Goal: Task Accomplishment & Management: Manage account settings

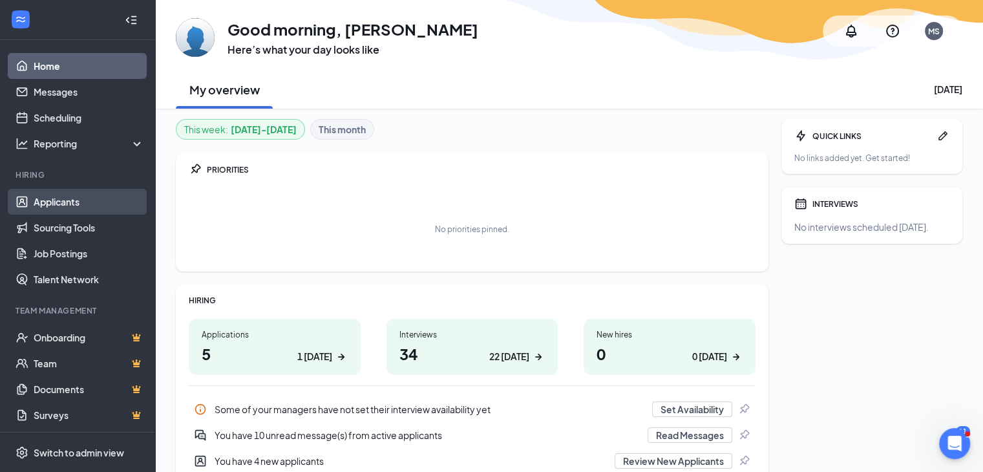
click at [74, 202] on link "Applicants" at bounding box center [89, 202] width 110 height 26
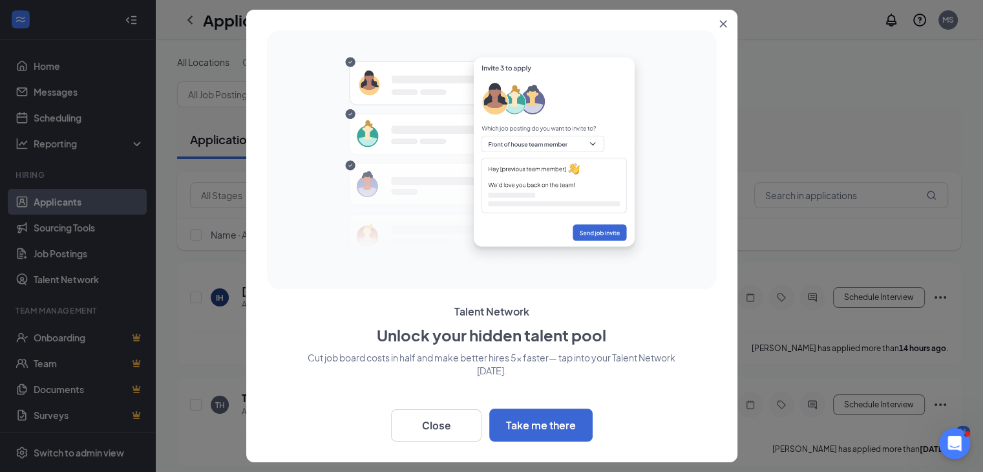
click at [720, 19] on button "Close" at bounding box center [725, 21] width 23 height 23
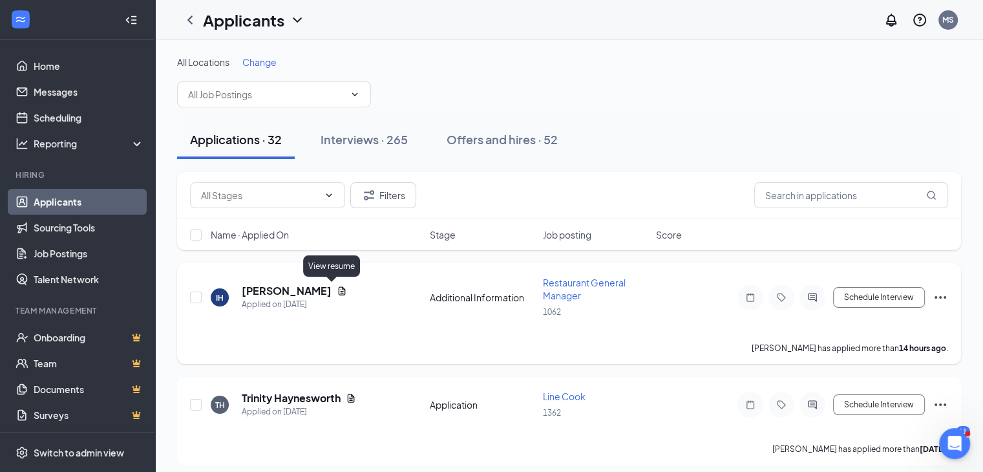
click at [337, 286] on icon "Document" at bounding box center [342, 291] width 10 height 10
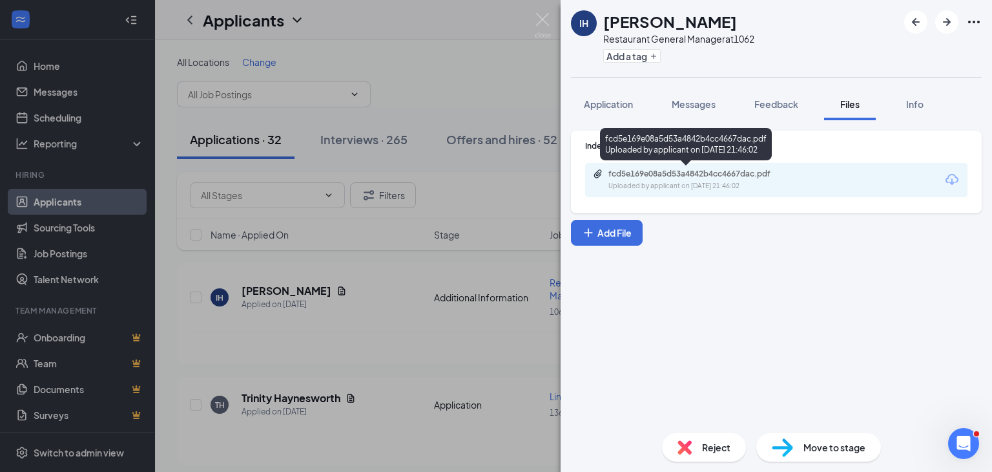
click at [673, 186] on div "Uploaded by applicant on [DATE] 21:46:02" at bounding box center [706, 186] width 194 height 10
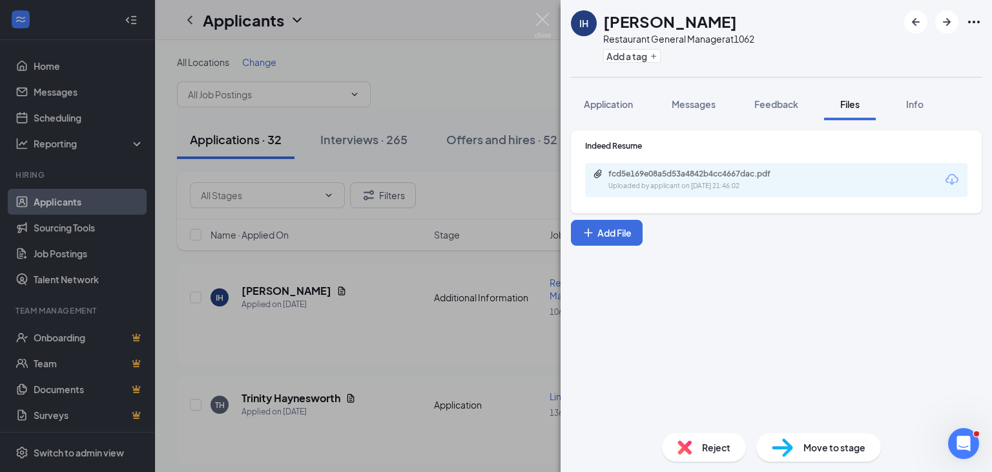
click at [510, 101] on div "IH [PERSON_NAME] Restaurant General Manager at 1062 Add a tag Application Messa…" at bounding box center [496, 236] width 992 height 472
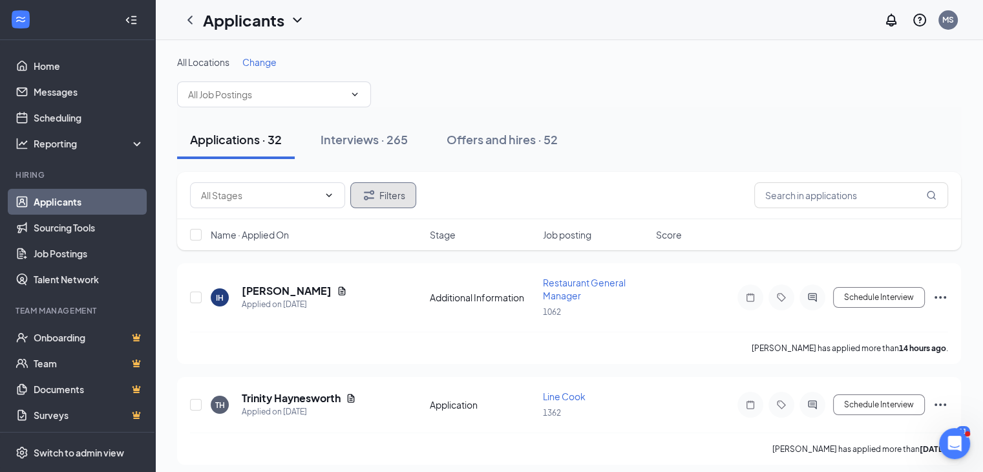
click at [404, 185] on button "Filters" at bounding box center [383, 195] width 66 height 26
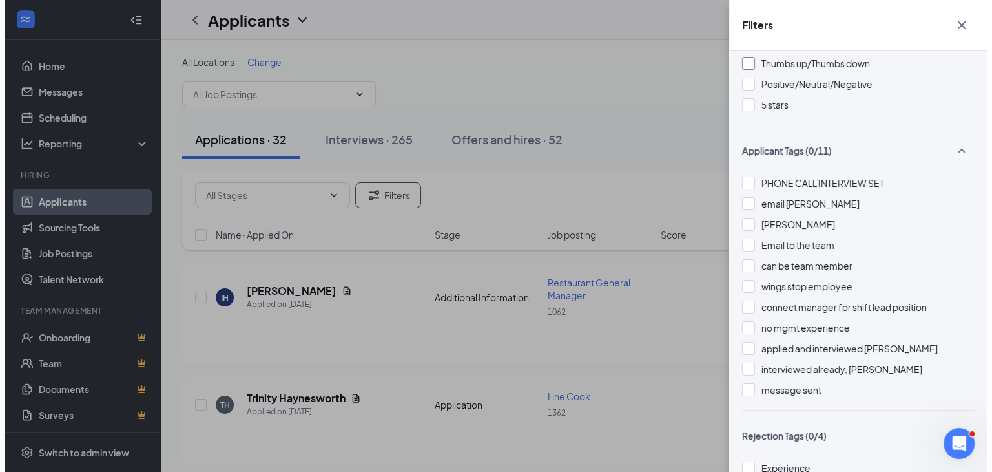
scroll to position [338, 0]
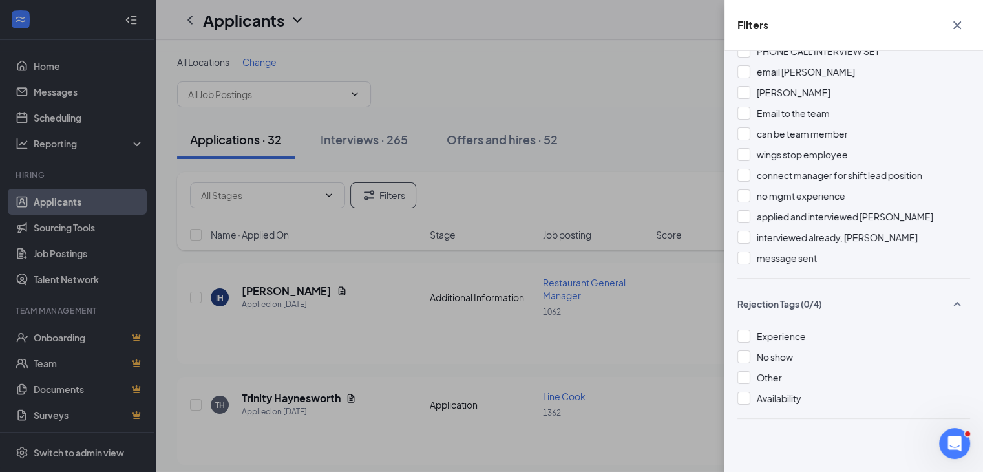
click at [621, 193] on div "Filters Applicant Status (0/5) Unread message Hasn't messaged back Stuck in sta…" at bounding box center [491, 236] width 983 height 472
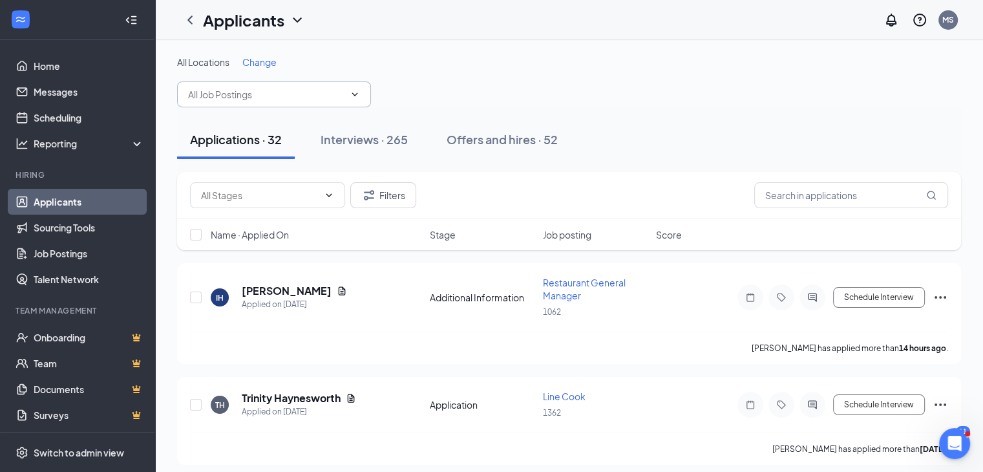
click at [298, 99] on input "text" at bounding box center [266, 94] width 156 height 14
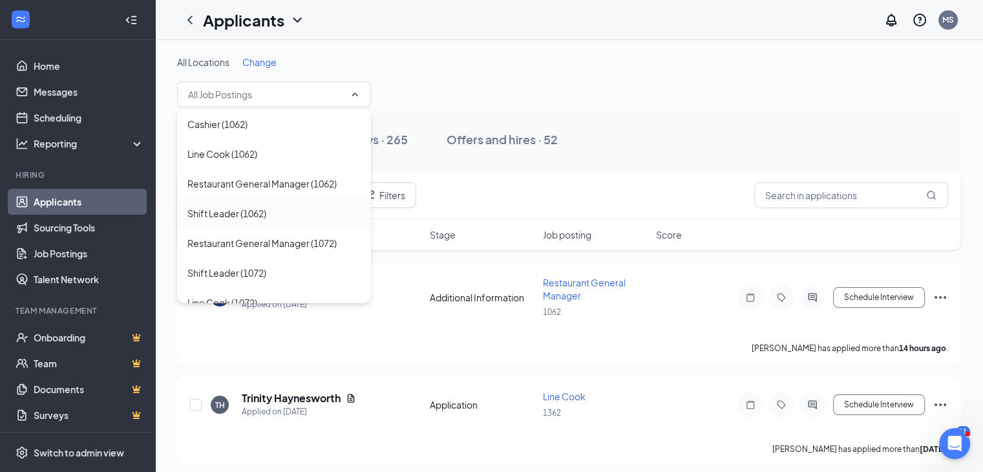
click at [261, 206] on div "Shift Leader (1062)" at bounding box center [226, 213] width 79 height 14
type input "Shift Leader (1062)"
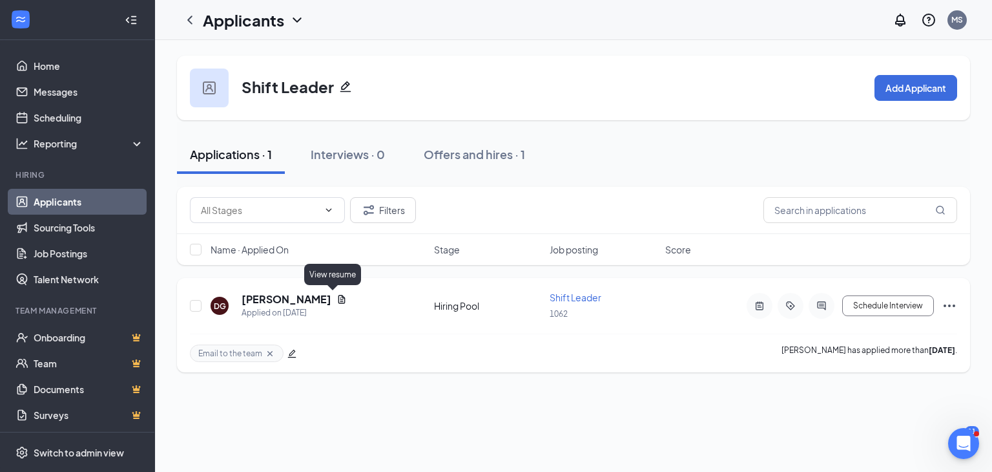
click at [337, 299] on icon "Document" at bounding box center [342, 299] width 10 height 10
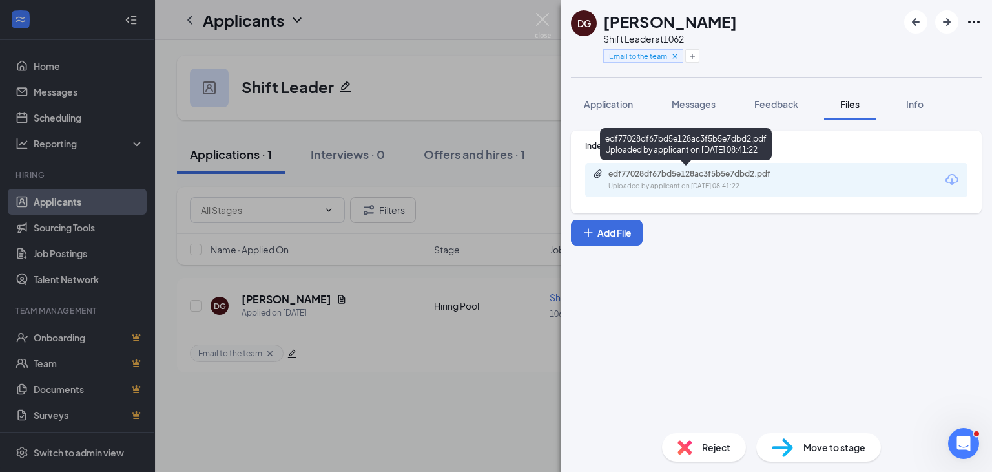
click at [680, 184] on div "Uploaded by applicant on [DATE] 08:41:22" at bounding box center [706, 186] width 194 height 10
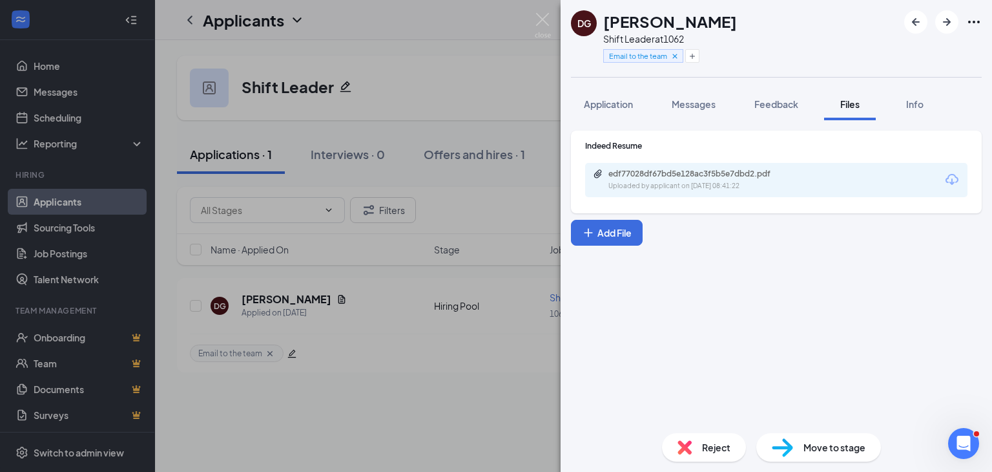
click at [503, 103] on div "DG [PERSON_NAME] Shift Leader at 1062 Email to the team Application Messages Fe…" at bounding box center [496, 236] width 992 height 472
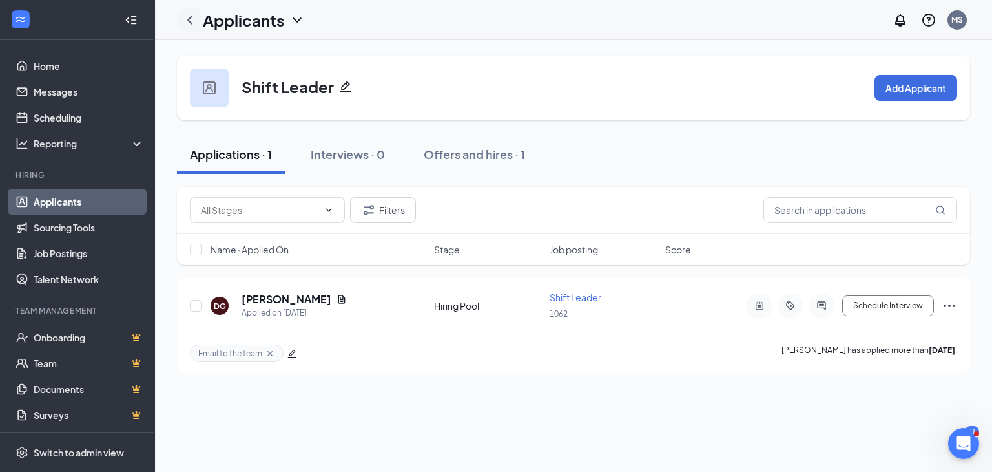
click at [188, 19] on icon "ChevronLeft" at bounding box center [190, 20] width 16 height 16
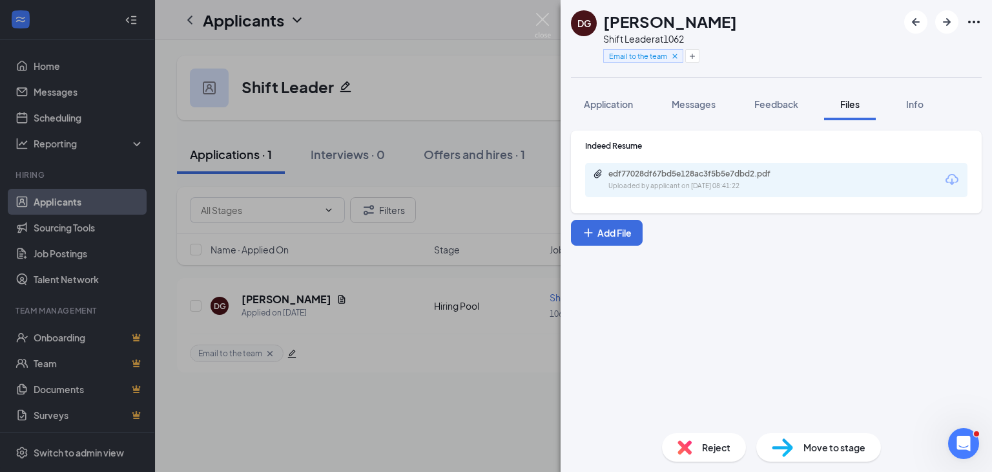
click at [496, 105] on div "DG [PERSON_NAME] Shift Leader at 1062 Email to the team Application Messages Fe…" at bounding box center [496, 236] width 992 height 472
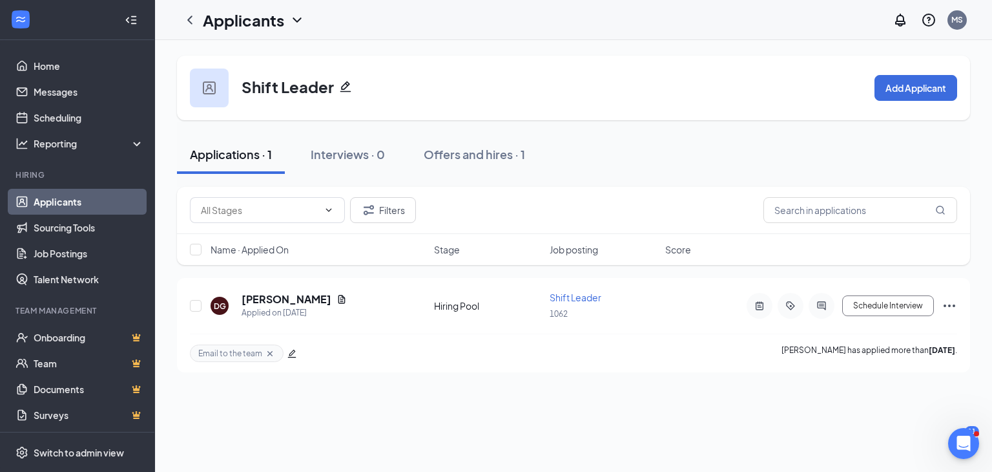
click at [295, 22] on icon "ChevronDown" at bounding box center [297, 20] width 16 height 16
click at [346, 83] on icon "Pencil" at bounding box center [345, 86] width 13 height 13
click at [374, 215] on icon "Filter" at bounding box center [369, 210] width 16 height 16
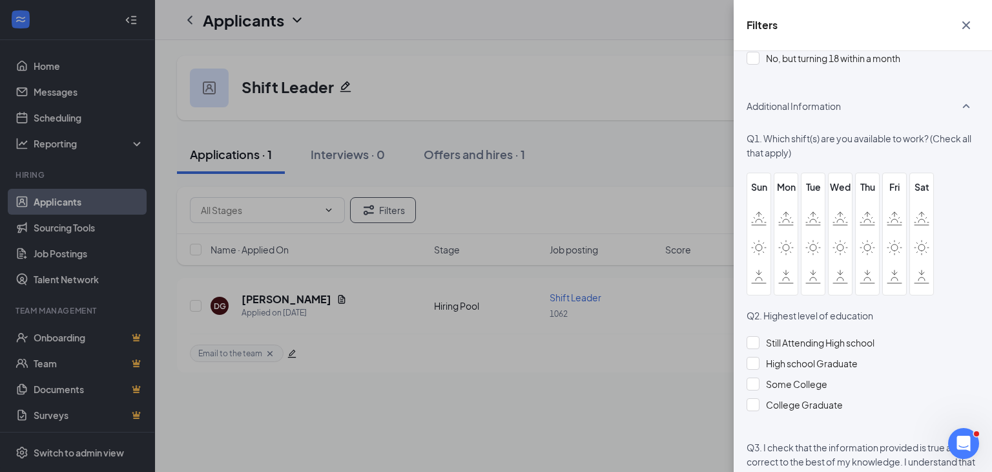
scroll to position [1049, 0]
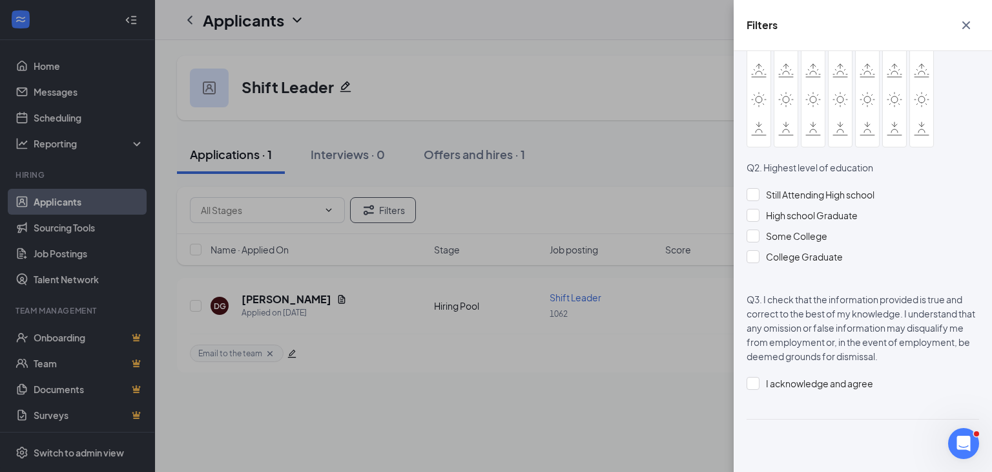
click at [647, 339] on div "Filters Applicant Status (0/5) Unread message Hasn't messaged back Stuck in sta…" at bounding box center [496, 236] width 992 height 472
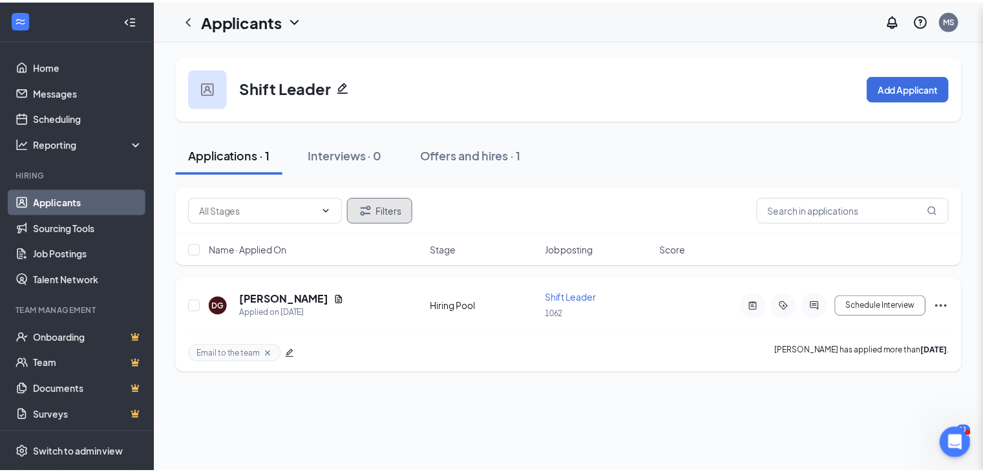
scroll to position [0, 0]
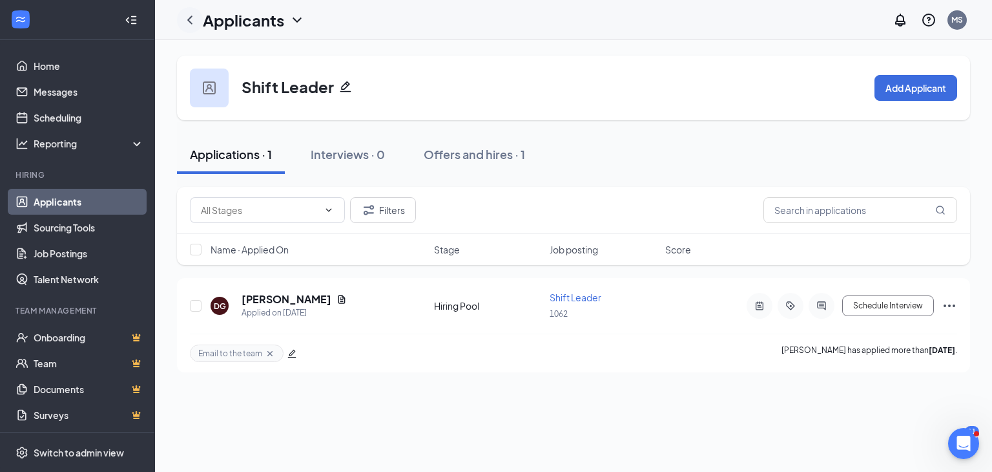
click at [189, 22] on icon "ChevronLeft" at bounding box center [190, 20] width 16 height 16
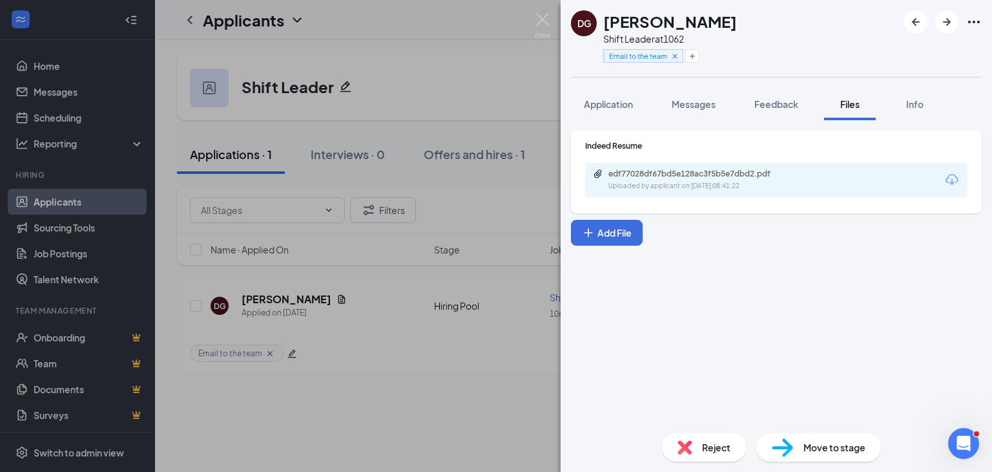
click at [462, 88] on div "DG [PERSON_NAME] Shift Leader at 1062 Email to the team Application Messages Fe…" at bounding box center [496, 236] width 992 height 472
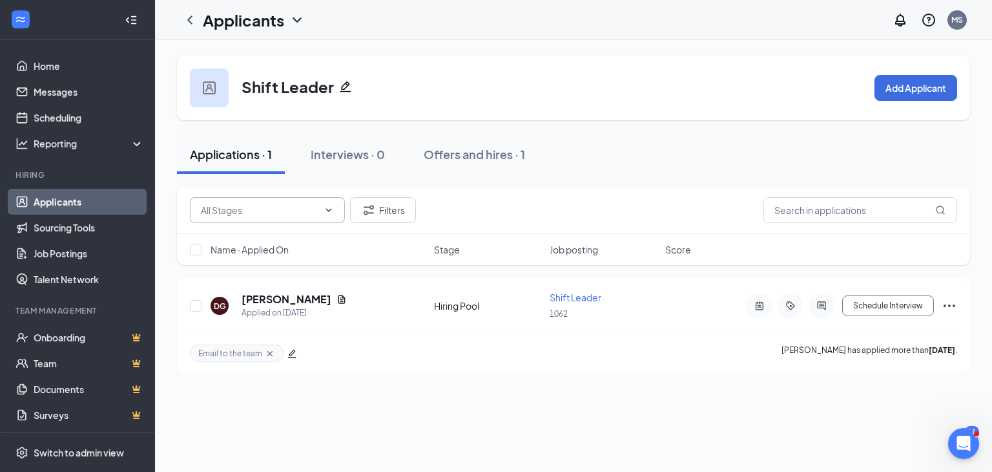
click at [326, 209] on icon "ChevronDown" at bounding box center [329, 210] width 10 height 10
click at [326, 209] on icon "ChevronUp" at bounding box center [329, 210] width 10 height 10
click at [87, 218] on link "Sourcing Tools" at bounding box center [89, 227] width 110 height 26
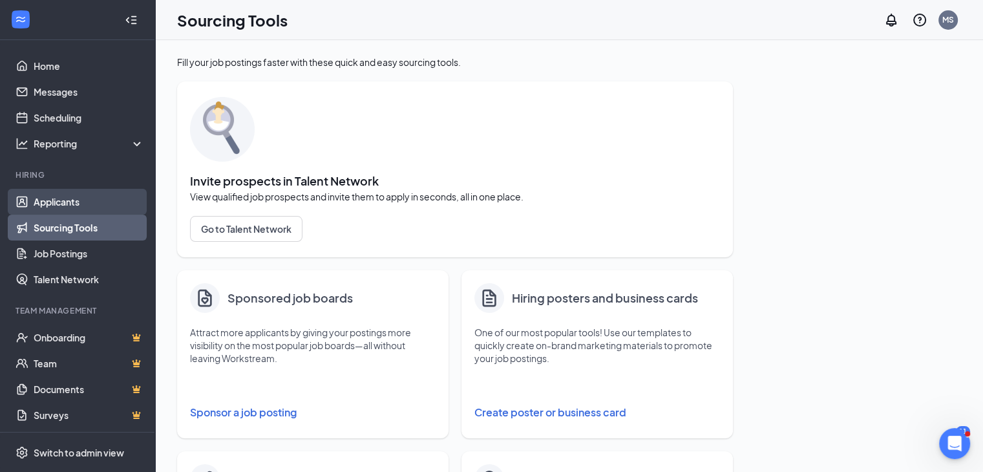
click at [70, 202] on link "Applicants" at bounding box center [89, 202] width 110 height 26
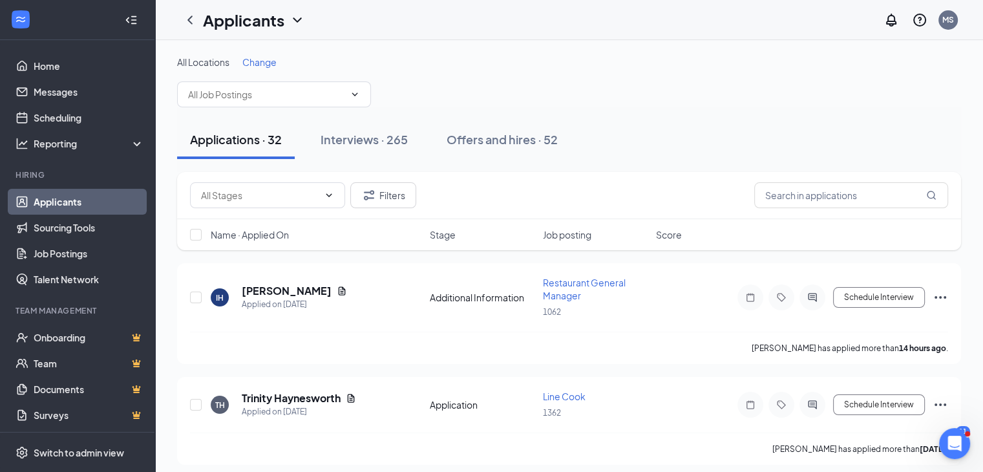
click at [580, 187] on div "Filters" at bounding box center [569, 195] width 758 height 26
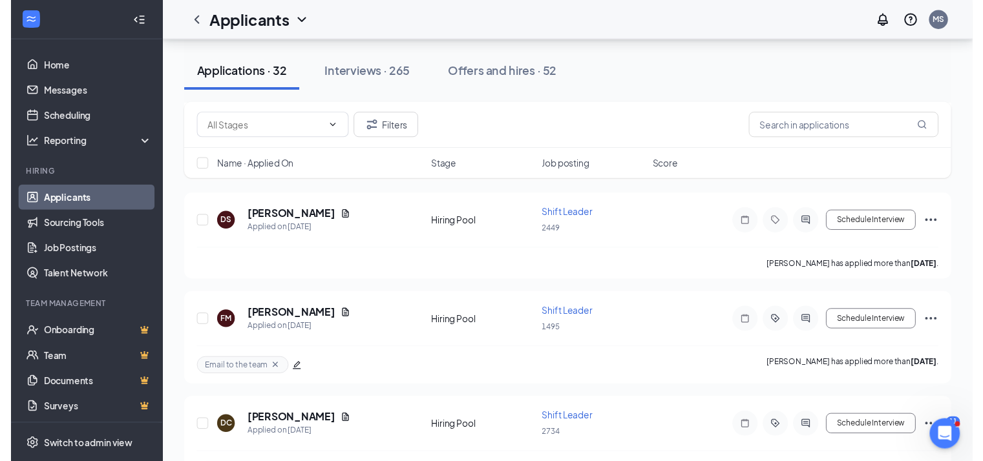
scroll to position [801, 0]
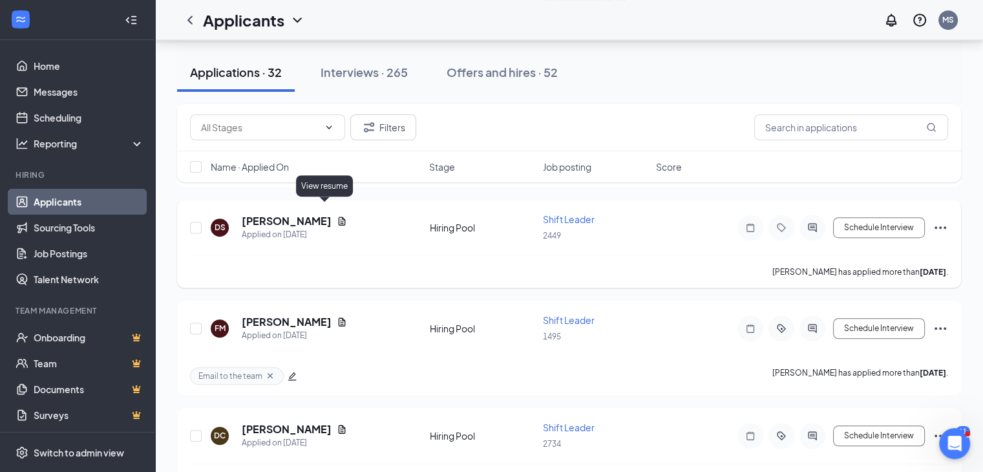
click at [339, 216] on icon "Document" at bounding box center [342, 220] width 7 height 8
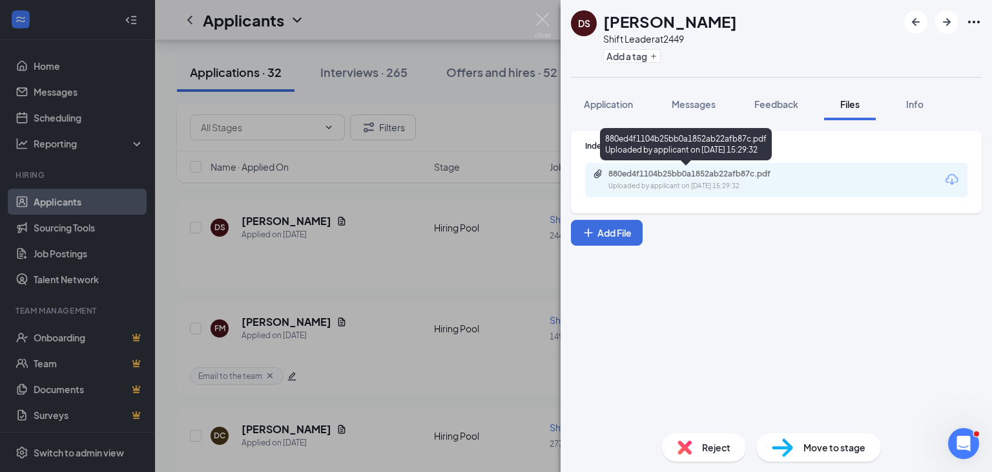
click at [756, 182] on div "Uploaded by applicant on [DATE] 15:29:32" at bounding box center [706, 186] width 194 height 10
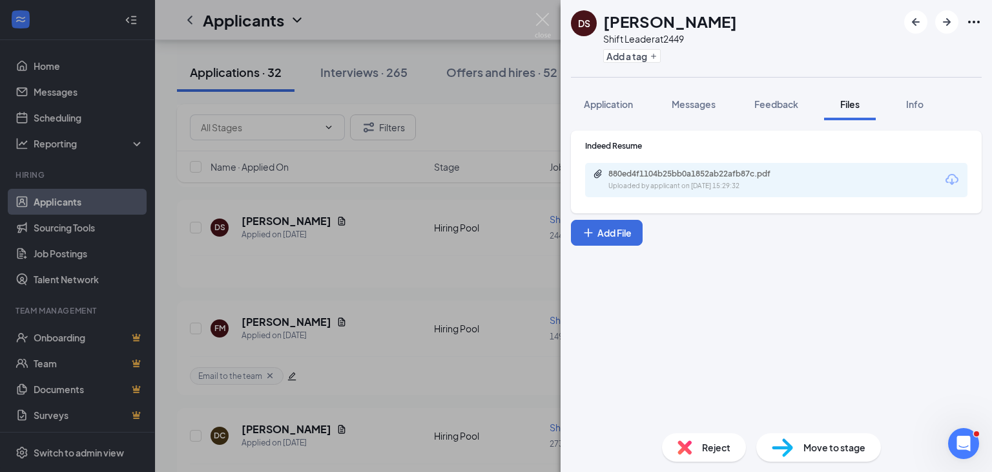
click at [478, 135] on div "DS [PERSON_NAME] Shift Leader at 2449 Add a tag Application Messages Feedback F…" at bounding box center [496, 236] width 992 height 472
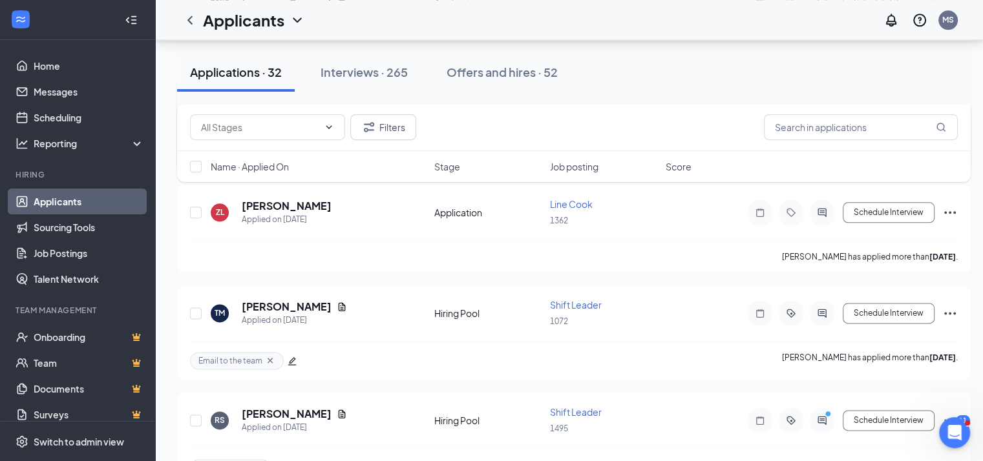
scroll to position [1628, 0]
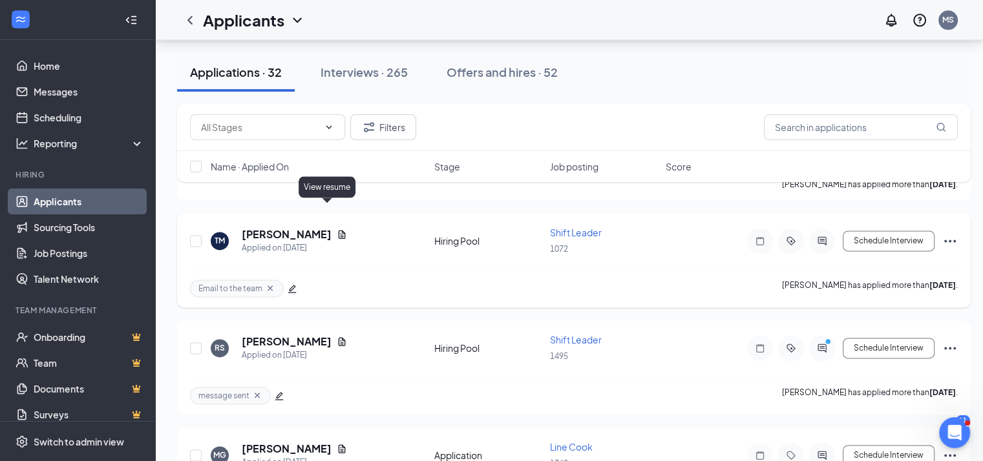
click at [337, 229] on icon "Document" at bounding box center [342, 234] width 10 height 10
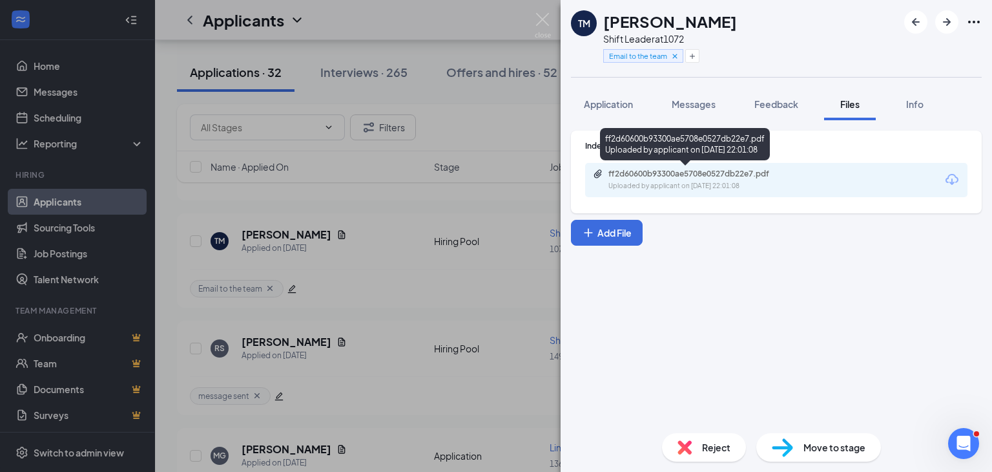
click at [734, 174] on div "ff2d60600b93300ae5708e0527db22e7.pdf" at bounding box center [699, 174] width 181 height 10
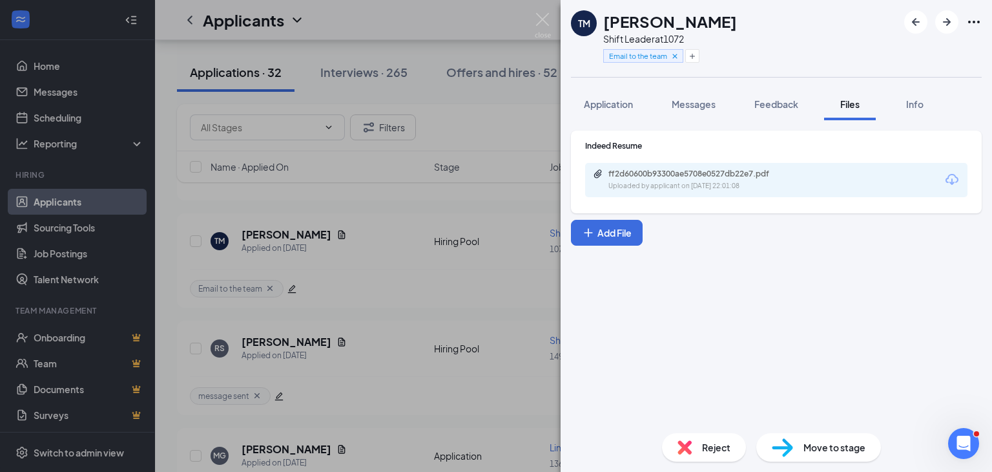
click at [460, 153] on div "TM [PERSON_NAME] Shift Leader at 1072 Email to the team Application Messages Fe…" at bounding box center [496, 236] width 992 height 472
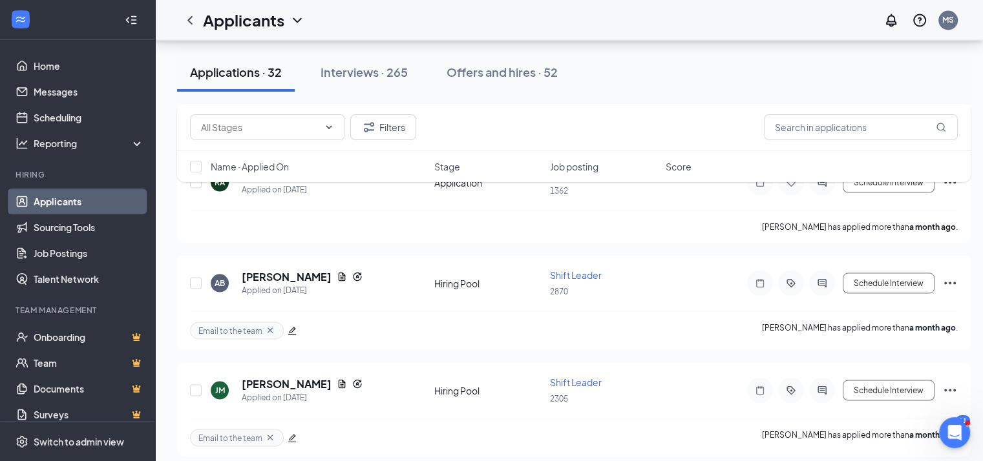
scroll to position [2429, 0]
click at [337, 378] on icon "Document" at bounding box center [342, 383] width 10 height 10
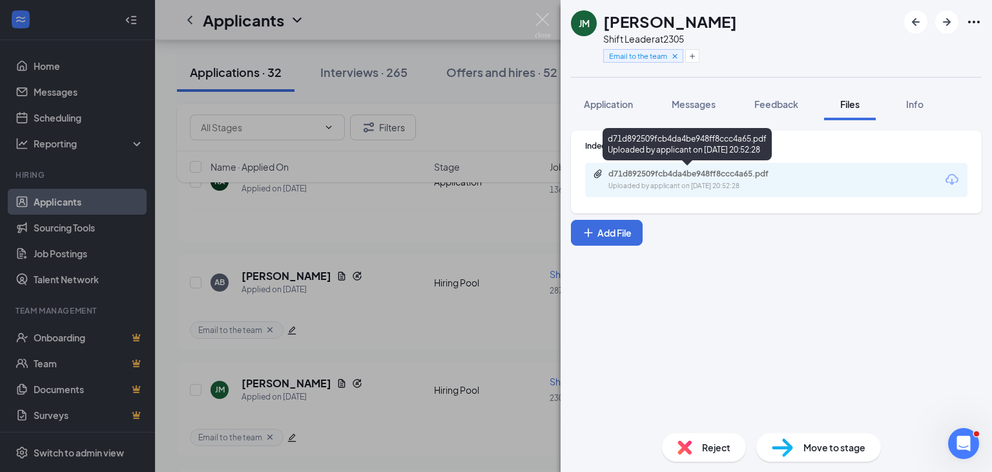
click at [706, 177] on div "d71d892509fcb4da4be948ff8ccc4a65.pdf" at bounding box center [699, 174] width 181 height 10
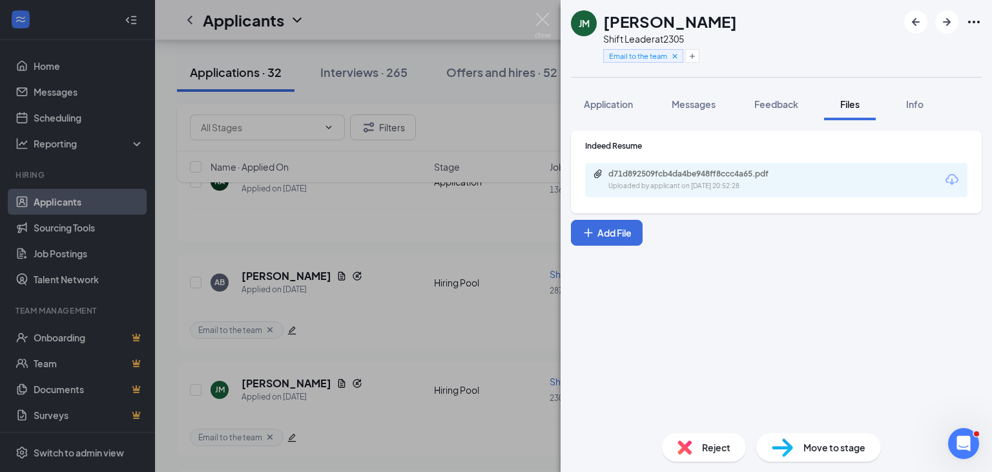
click at [506, 254] on div "[PERSON_NAME] [PERSON_NAME] Shift Leader at 2305 Email to the team Application …" at bounding box center [496, 236] width 992 height 472
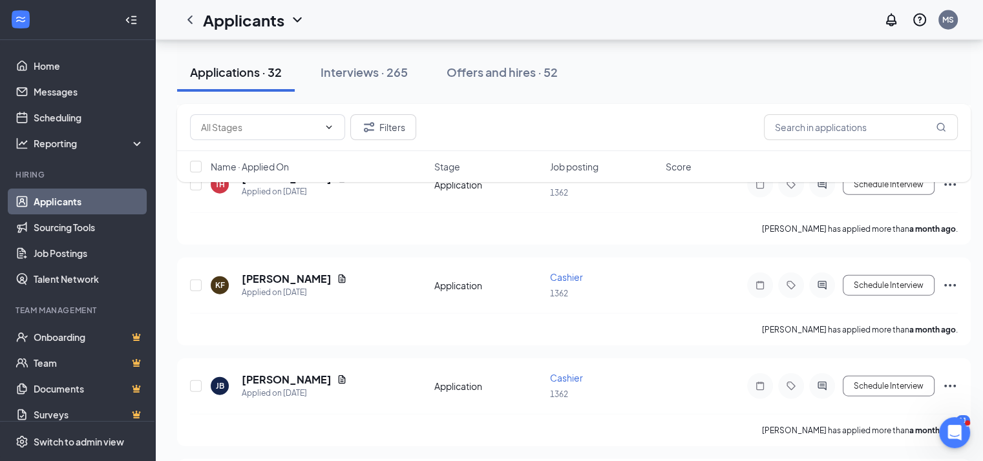
scroll to position [3106, 0]
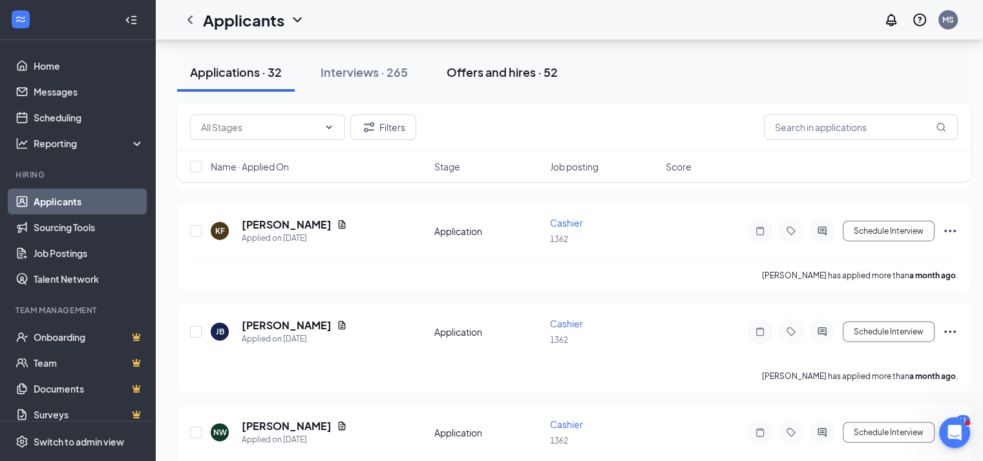
click at [510, 72] on div "Offers and hires · 52" at bounding box center [501, 72] width 111 height 16
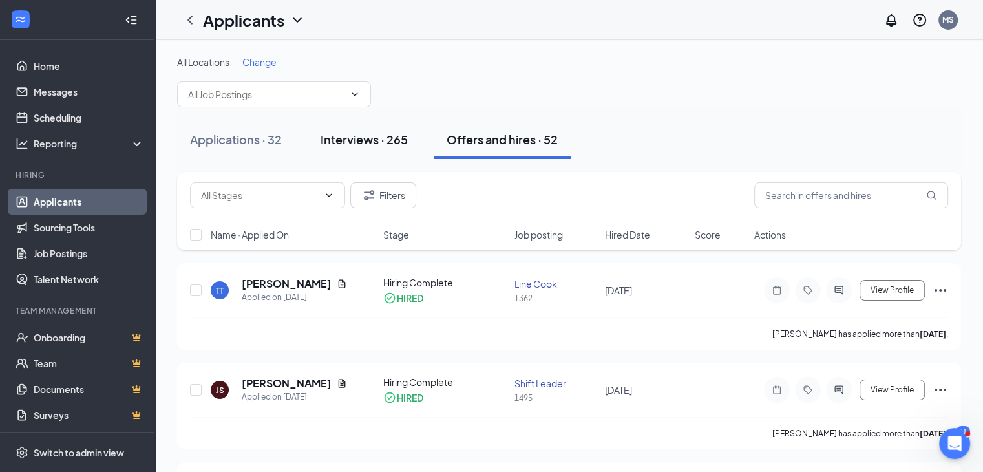
click at [395, 144] on div "Interviews · 265" at bounding box center [363, 139] width 87 height 16
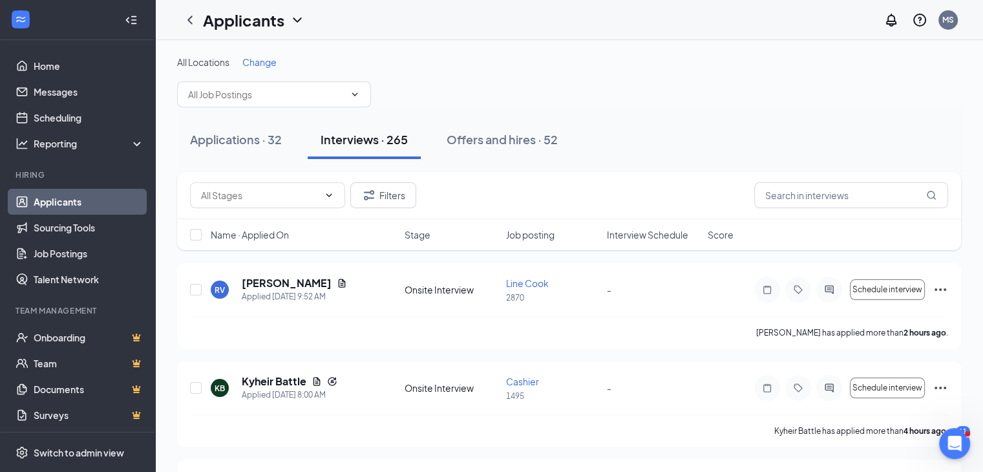
click at [658, 188] on div "Filters" at bounding box center [569, 195] width 758 height 26
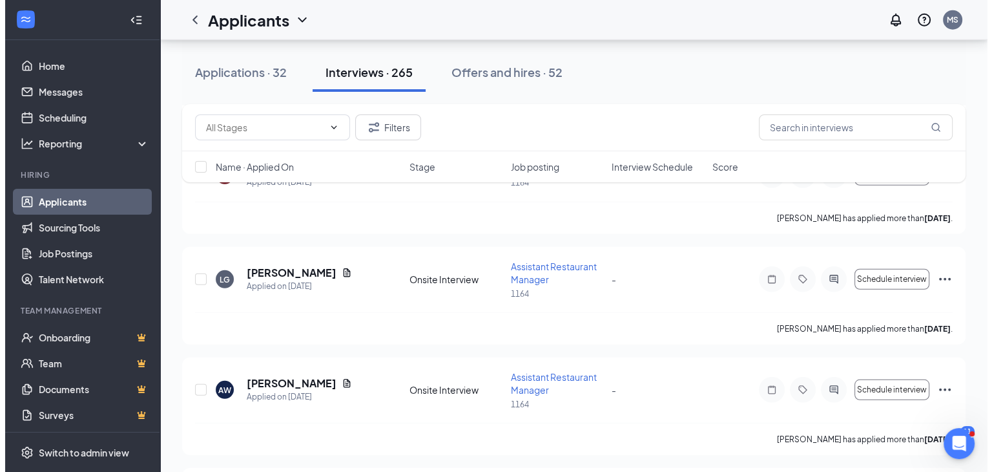
scroll to position [3566, 0]
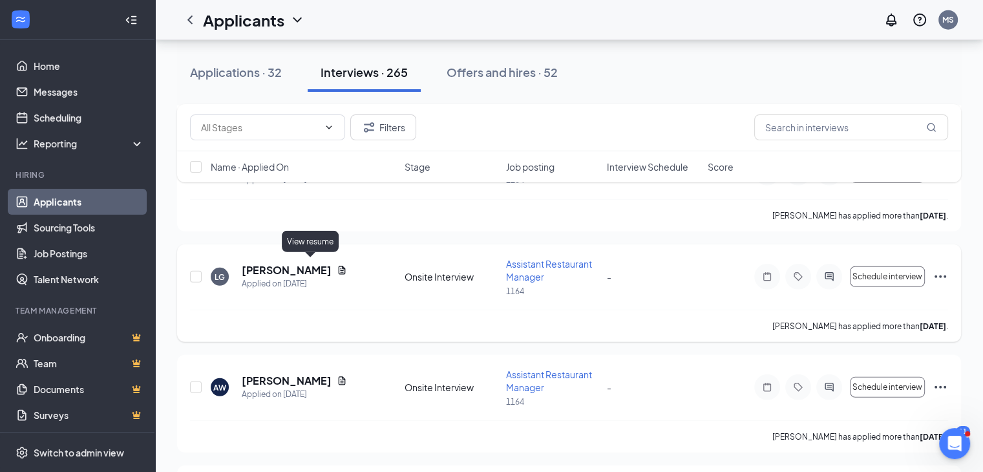
click at [337, 265] on icon "Document" at bounding box center [342, 270] width 10 height 10
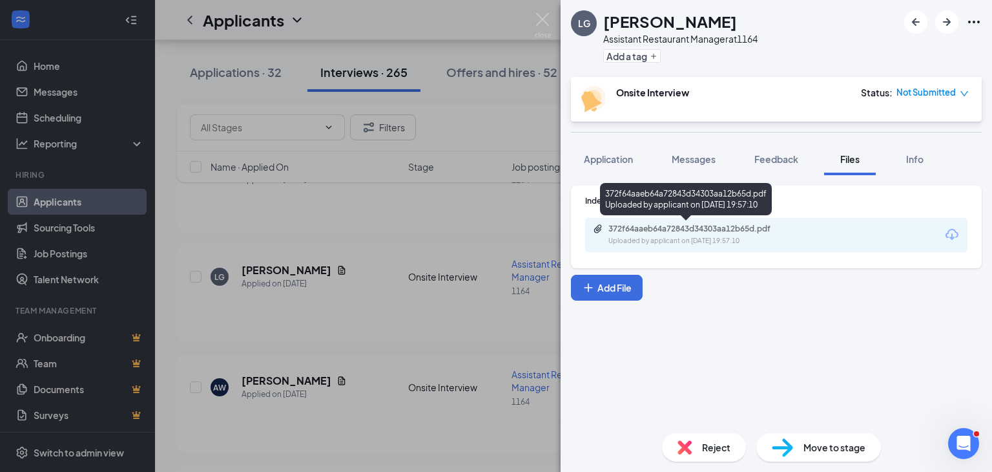
click at [742, 243] on div "Uploaded by applicant on [DATE] 19:57:10" at bounding box center [706, 241] width 194 height 10
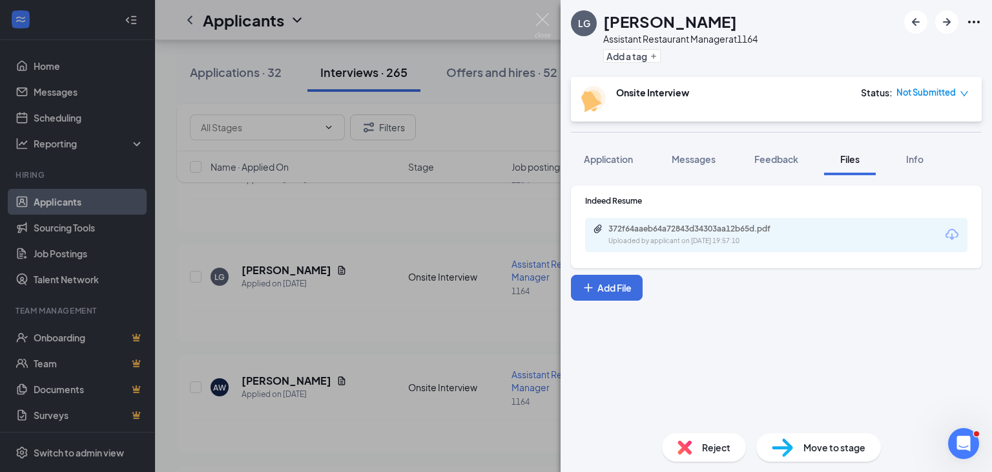
click at [477, 151] on div "LG [PERSON_NAME] Assistant Restaurant Manager at 1164 Add a tag Onsite Intervie…" at bounding box center [496, 236] width 992 height 472
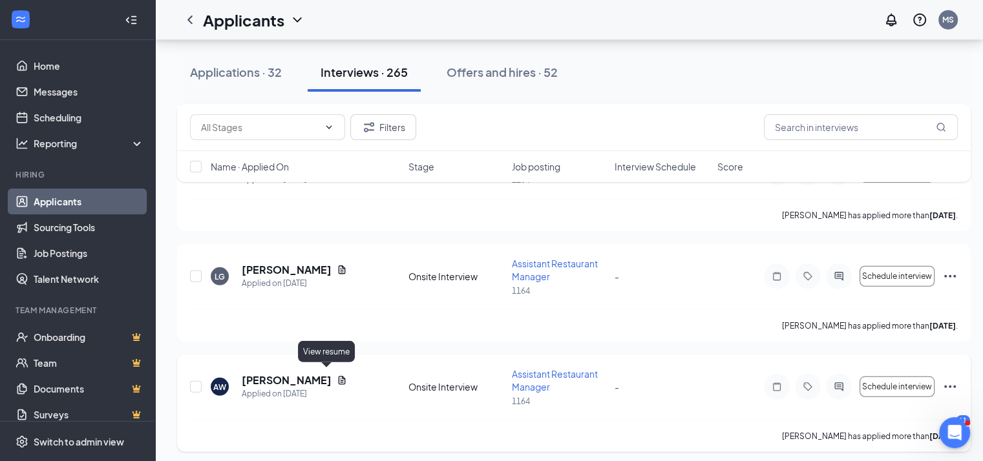
click at [337, 380] on icon "Document" at bounding box center [342, 380] width 10 height 10
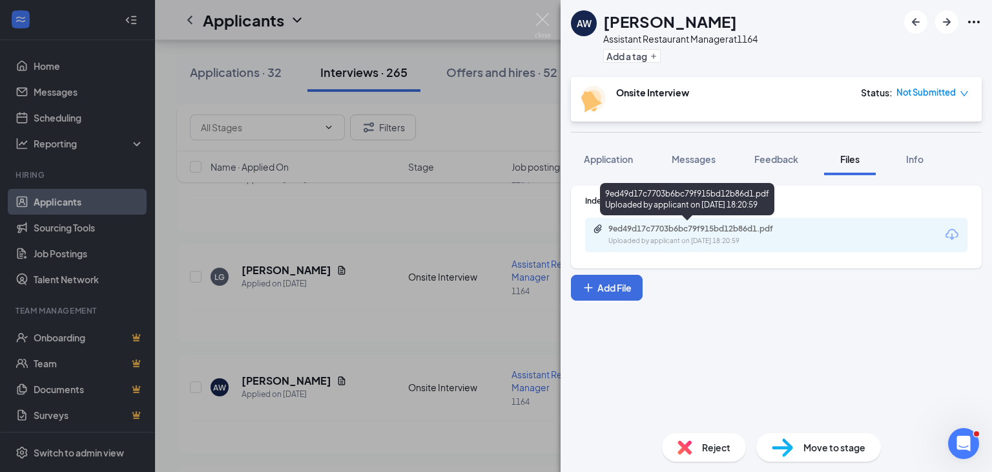
click at [667, 231] on div "9ed49d17c7703b6bc79f915bd12b86d1.pdf" at bounding box center [699, 229] width 181 height 10
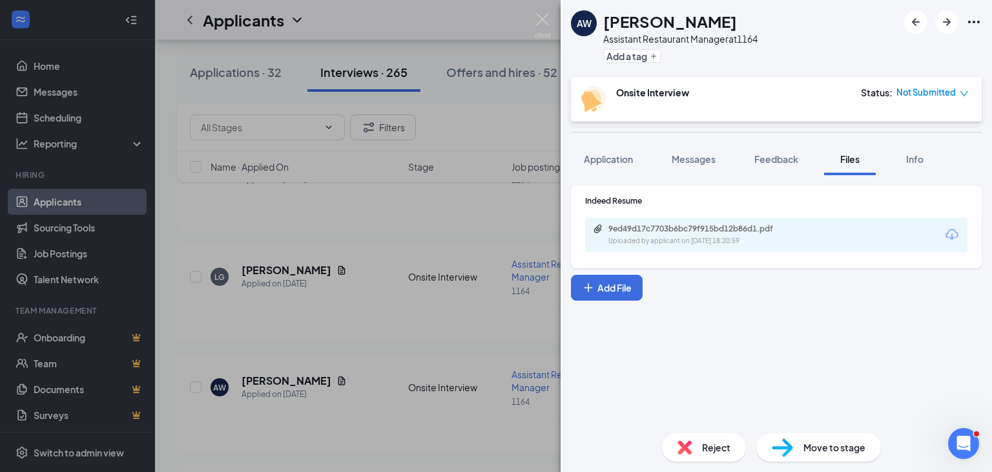
click at [490, 229] on div "AW [PERSON_NAME] Assistant Restaurant Manager at 1164 Add a tag Onsite Intervie…" at bounding box center [496, 236] width 992 height 472
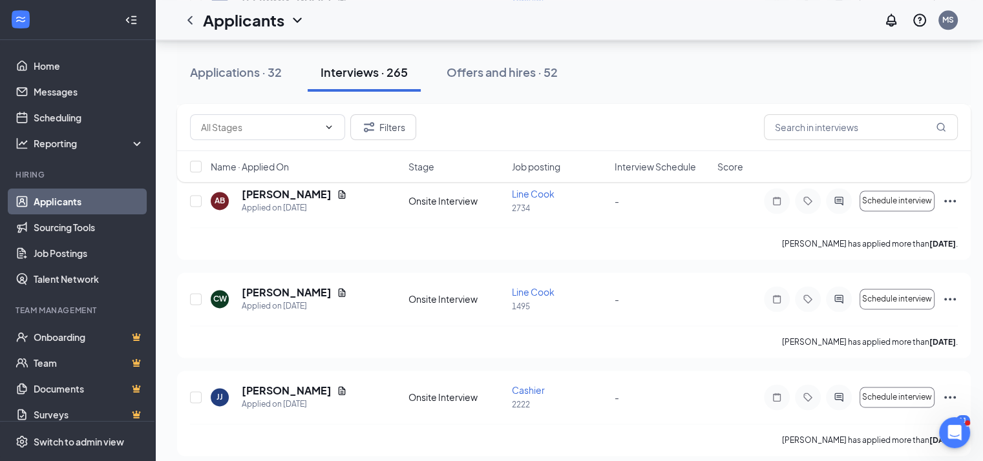
scroll to position [6718, 0]
click at [488, 72] on div "Offers and hires · 52" at bounding box center [501, 72] width 111 height 16
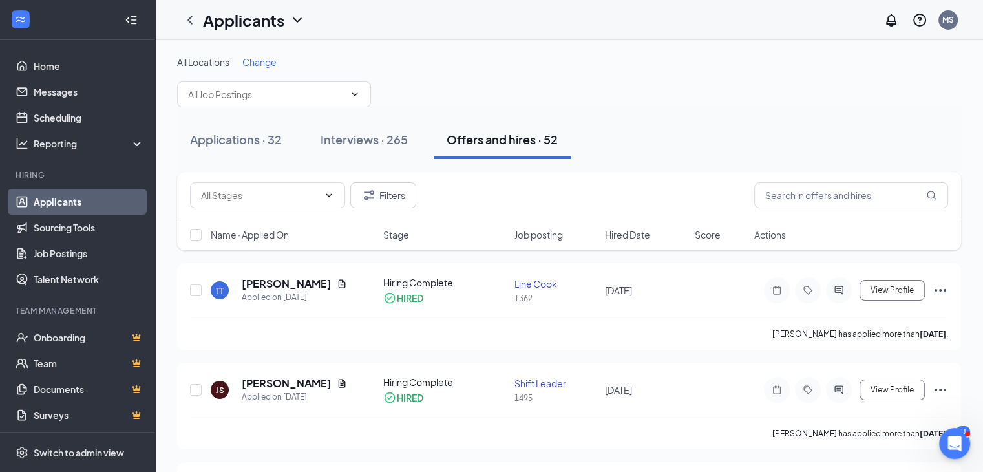
click at [680, 185] on div "Filters" at bounding box center [569, 195] width 758 height 26
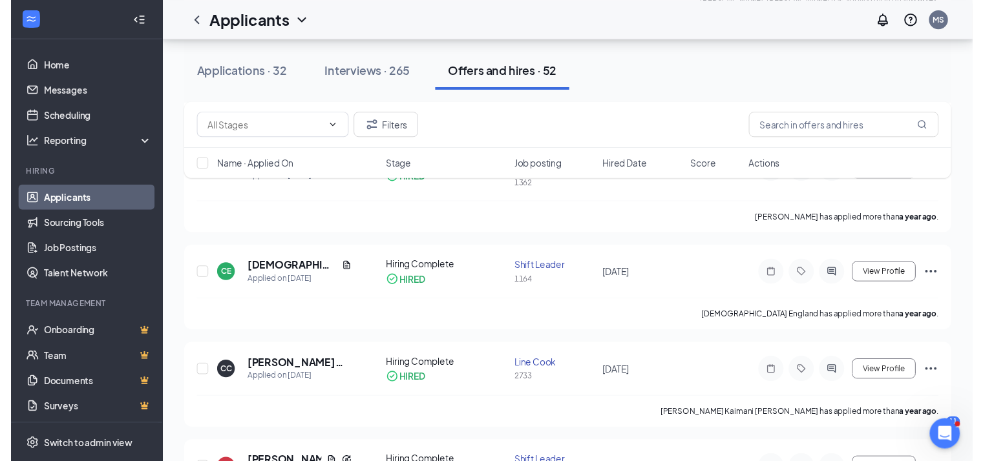
scroll to position [930, 0]
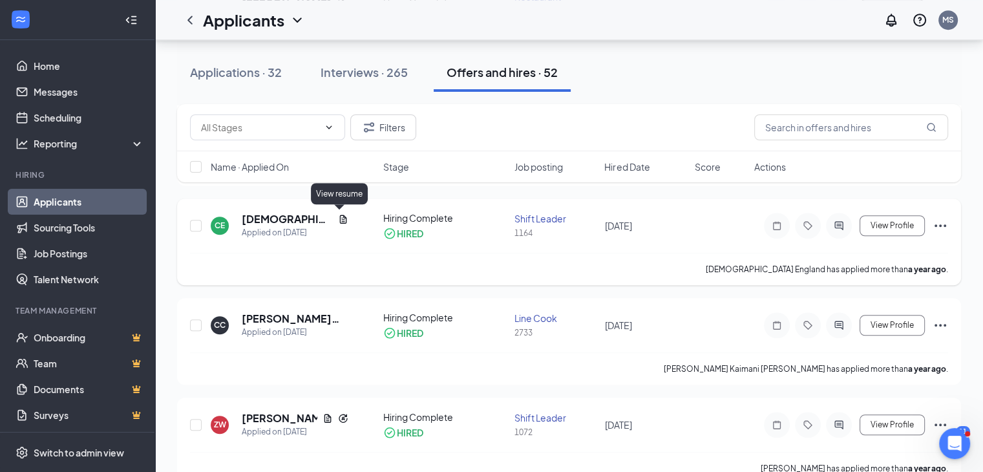
click at [340, 218] on icon "Document" at bounding box center [343, 218] width 7 height 8
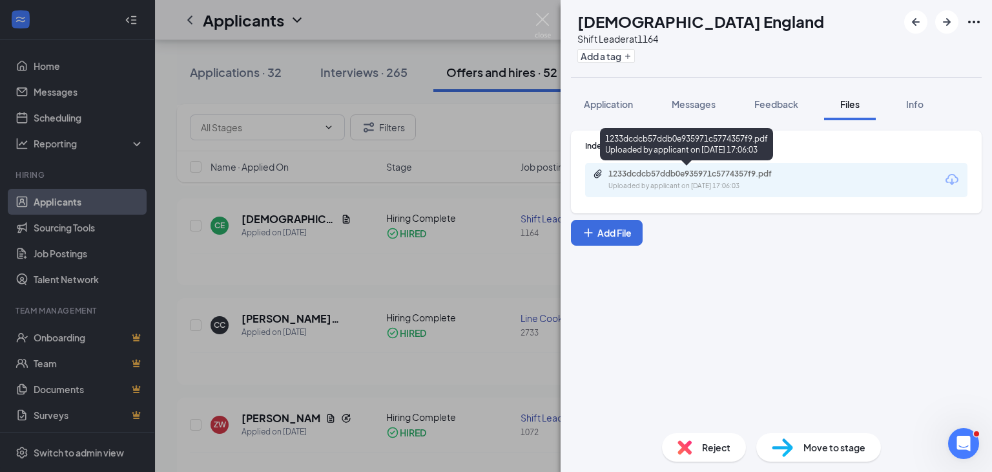
click at [681, 180] on div "1233dcdcb57ddb0e935971c5774357f9.pdf Uploaded by applicant on [DATE] 17:06:03" at bounding box center [697, 180] width 209 height 23
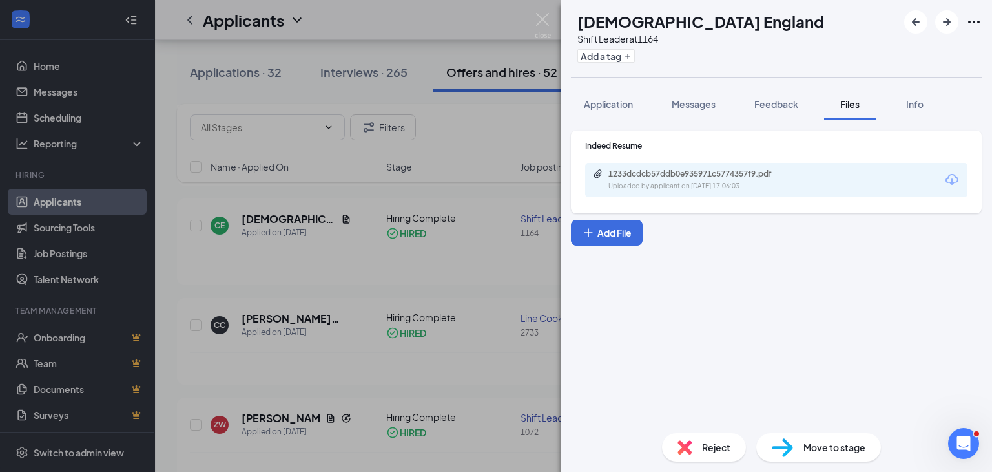
click at [449, 282] on div "[PERSON_NAME][DEMOGRAPHIC_DATA] England Shift Leader at 1164 Add a tag Applicat…" at bounding box center [496, 236] width 992 height 472
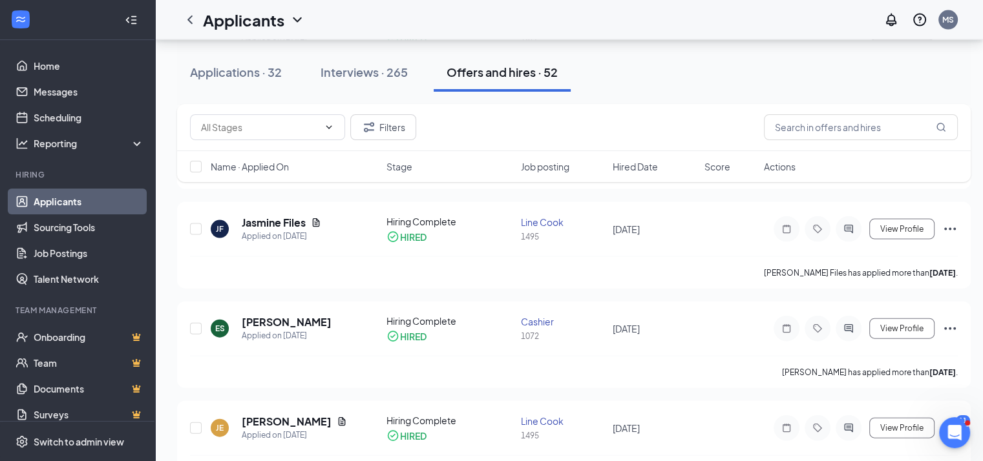
scroll to position [2843, 0]
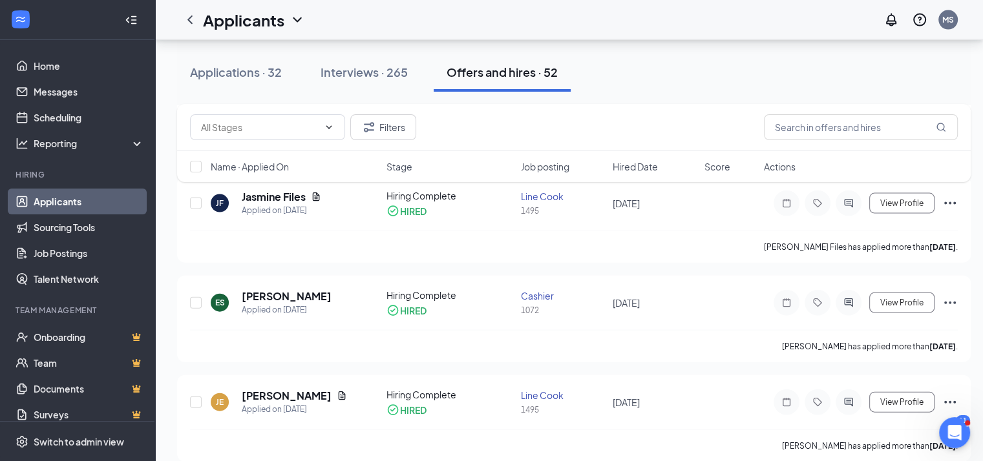
click at [775, 368] on div "TT [PERSON_NAME] Applied on [DATE] Hiring Complete HIRED [PERSON_NAME] 1362 [DA…" at bounding box center [573, 67] width 793 height 5294
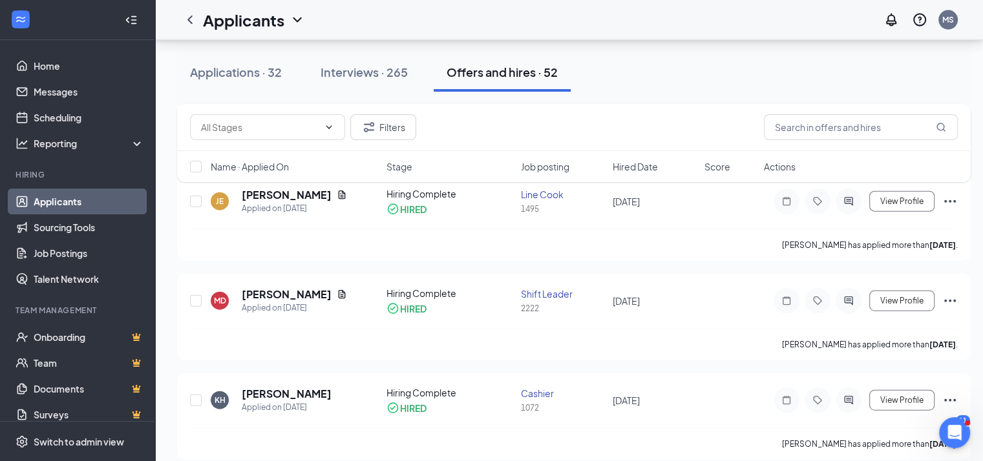
scroll to position [3101, 0]
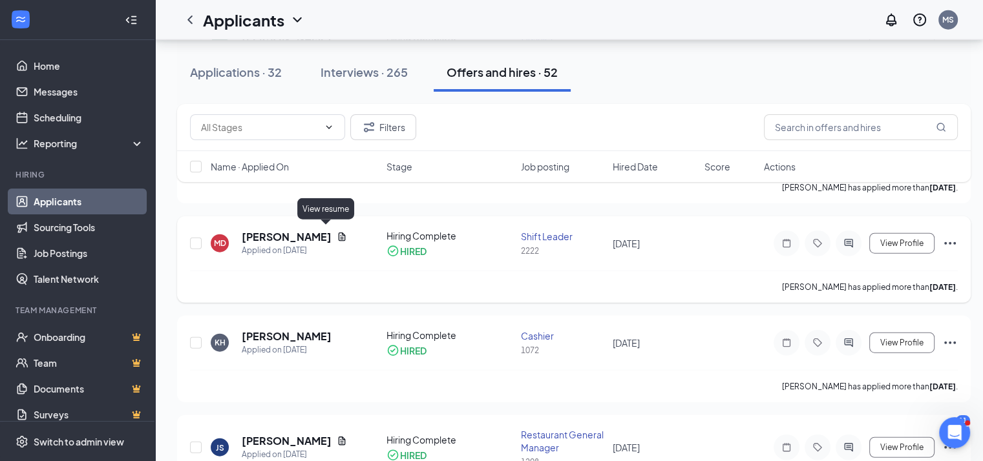
click at [339, 233] on icon "Document" at bounding box center [342, 237] width 7 height 8
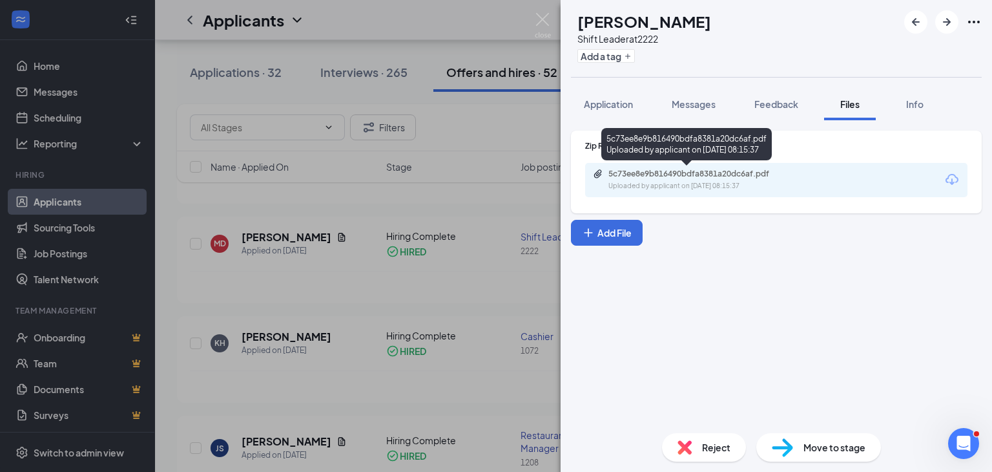
click at [731, 176] on div "5c73ee8e9b816490bdfa8381a20dc6af.pdf" at bounding box center [699, 174] width 181 height 10
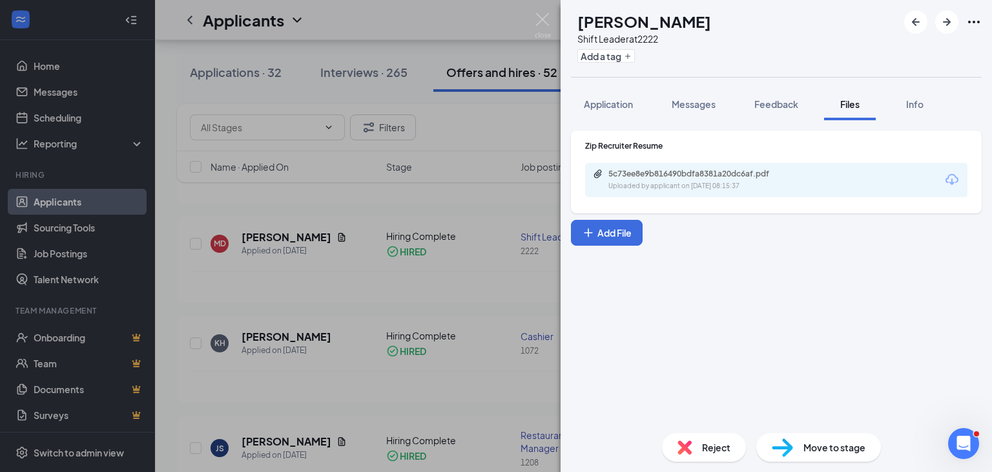
click at [418, 67] on div "MD [PERSON_NAME] Shift Leader at 2222 Add a tag Application Messages Feedback F…" at bounding box center [496, 236] width 992 height 472
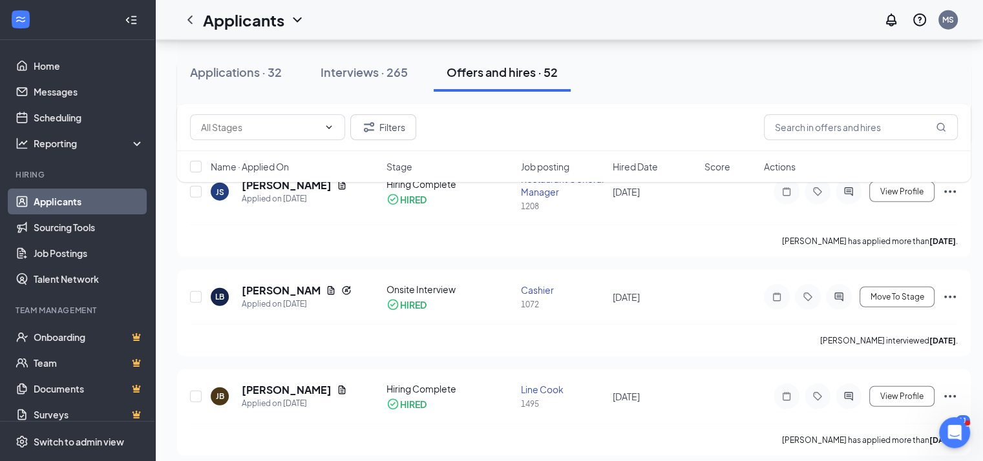
scroll to position [3359, 0]
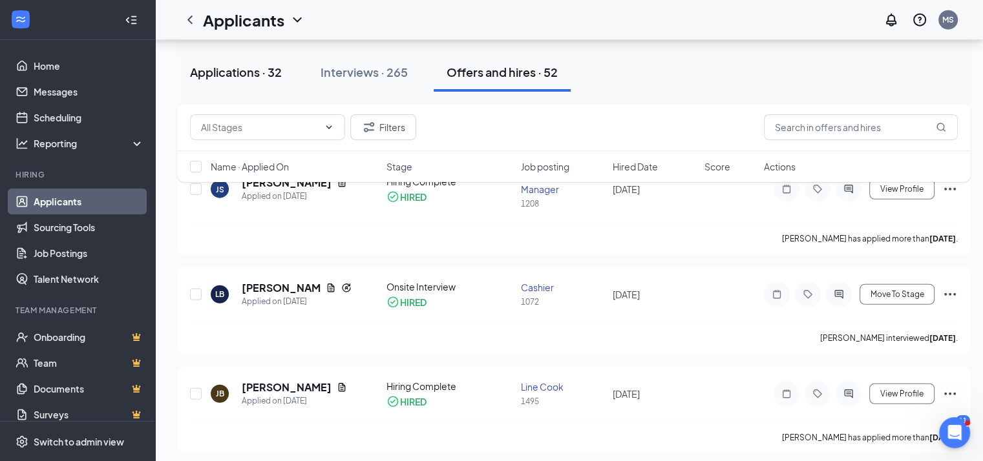
click at [248, 65] on div "Applications · 32" at bounding box center [236, 72] width 92 height 16
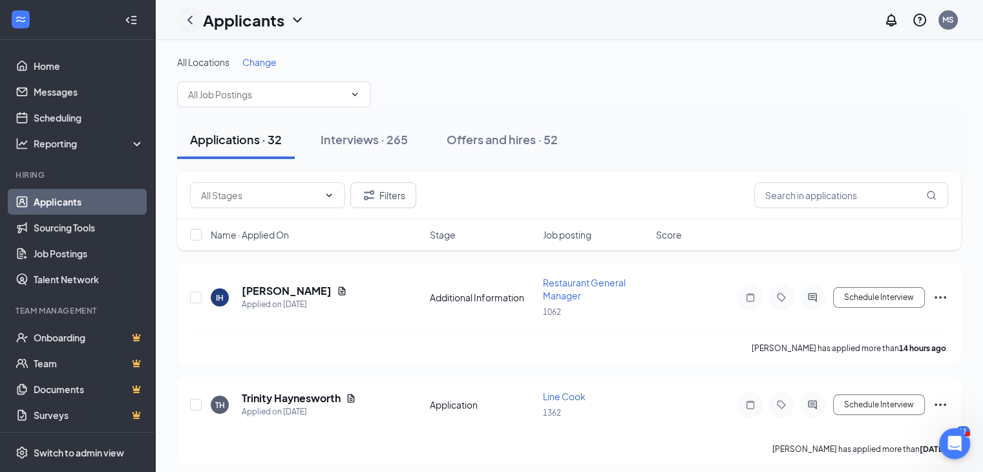
click at [188, 23] on icon "ChevronLeft" at bounding box center [190, 20] width 16 height 16
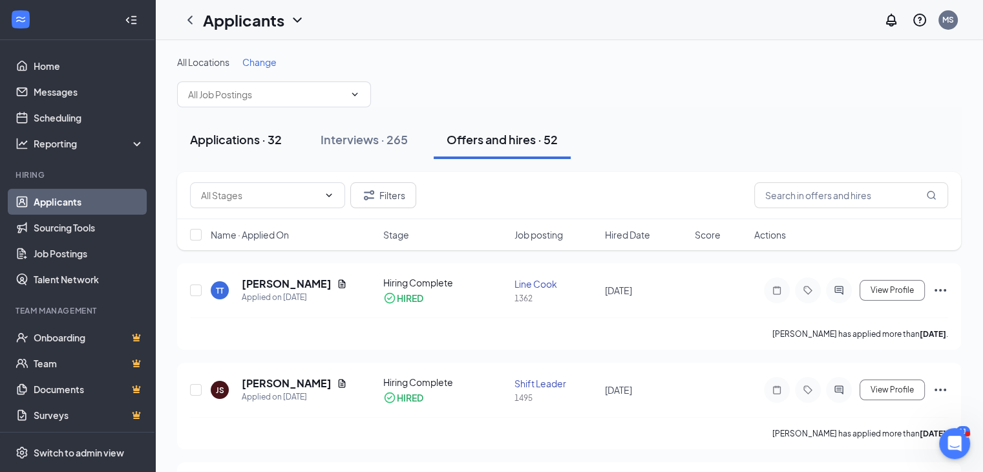
click at [229, 141] on div "Applications · 32" at bounding box center [236, 139] width 92 height 16
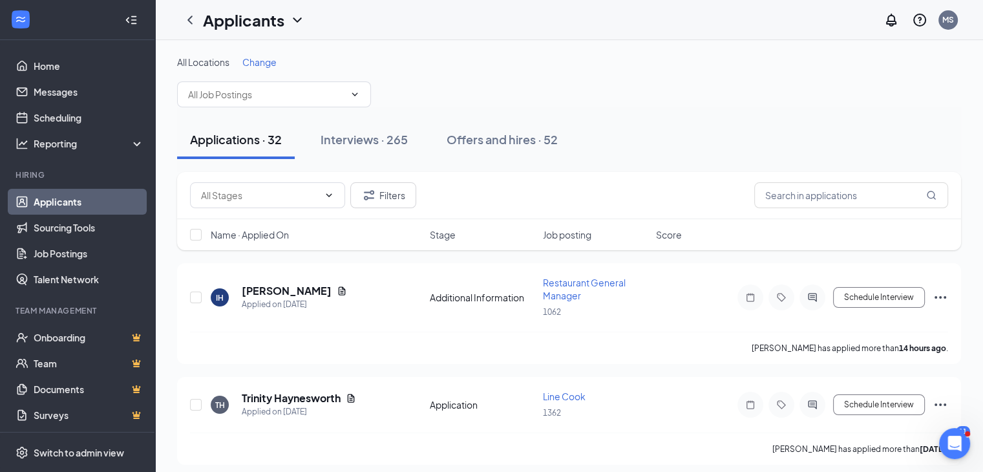
click at [671, 204] on div "Filters" at bounding box center [569, 195] width 758 height 26
click at [684, 203] on div "Filters" at bounding box center [569, 195] width 758 height 26
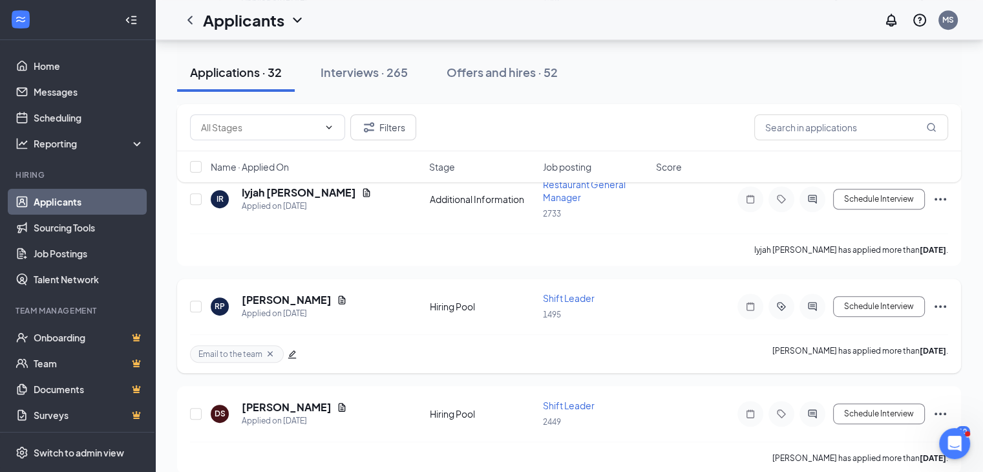
scroll to position [646, 0]
